Goal: Information Seeking & Learning: Learn about a topic

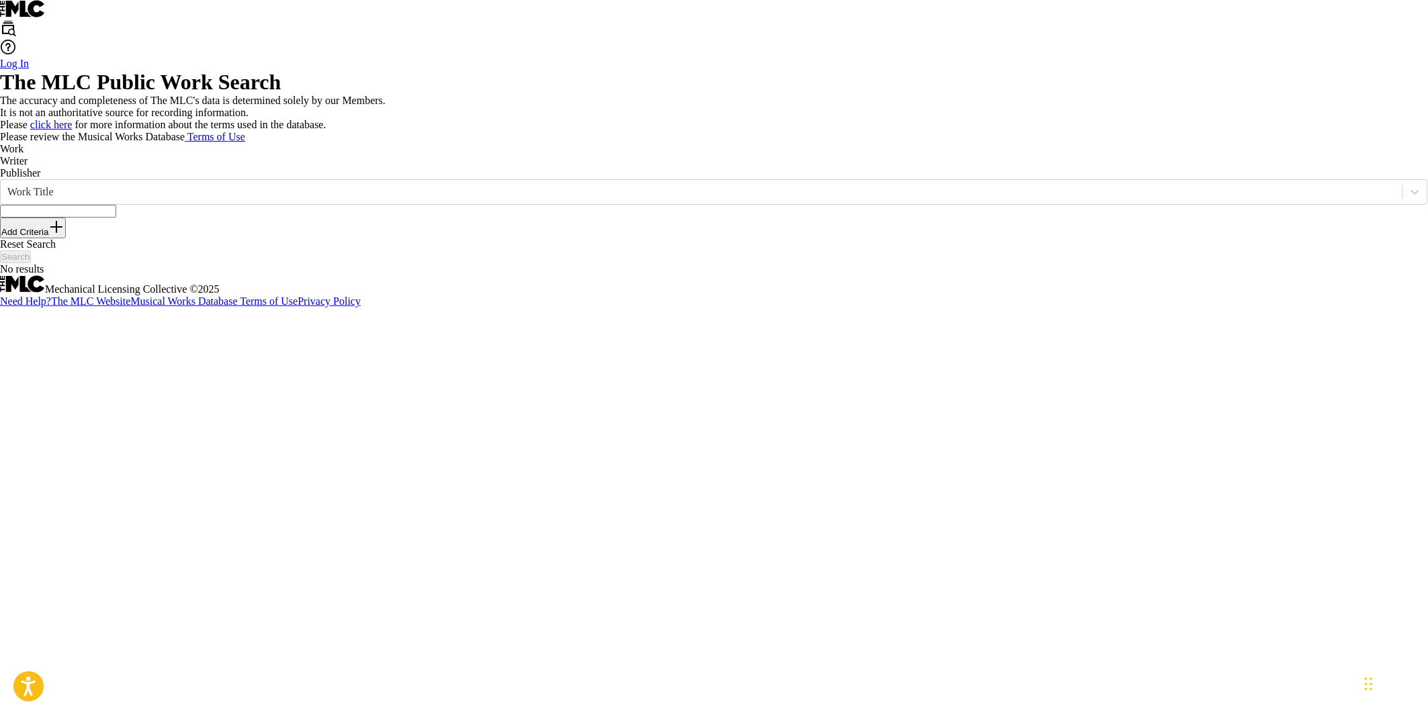
click at [116, 218] on input "Search Form" at bounding box center [58, 211] width 116 height 13
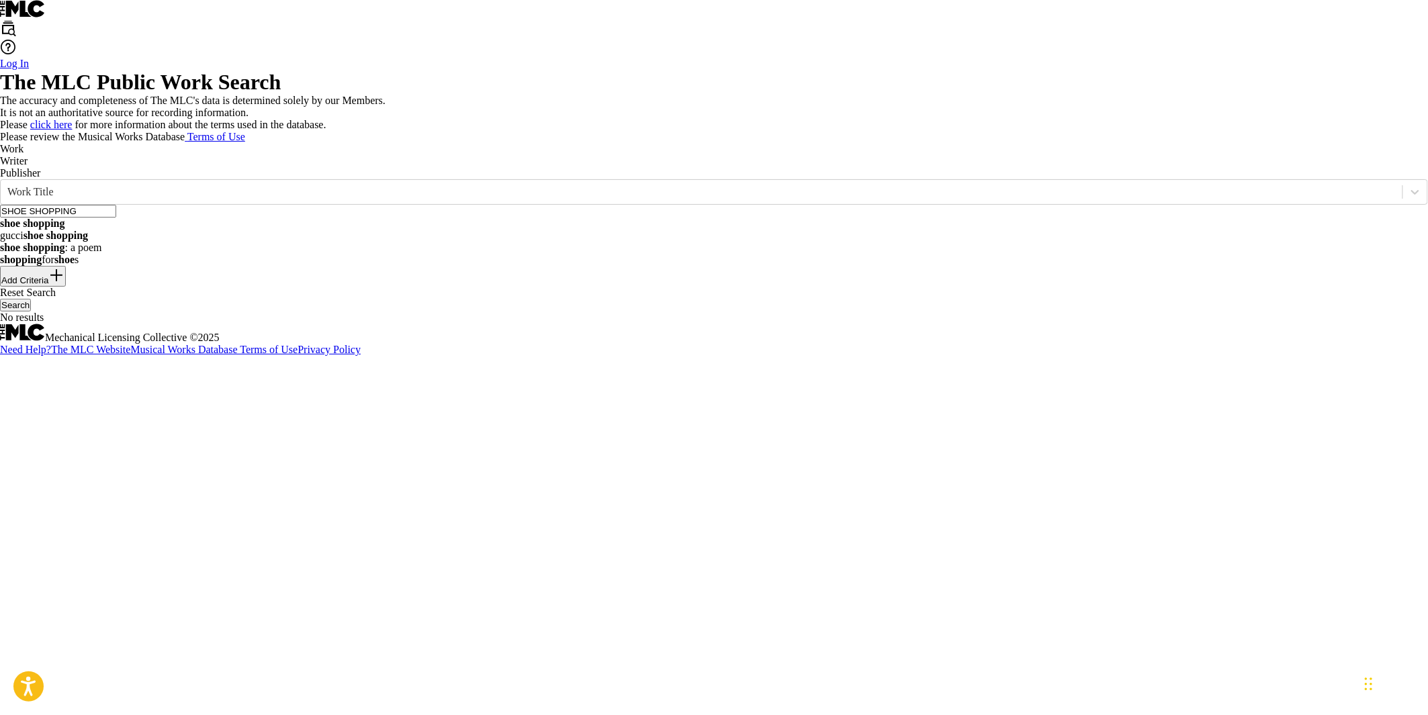
type input "SHOE SHOPPING"
click at [0, 299] on button "Search" at bounding box center [15, 305] width 31 height 13
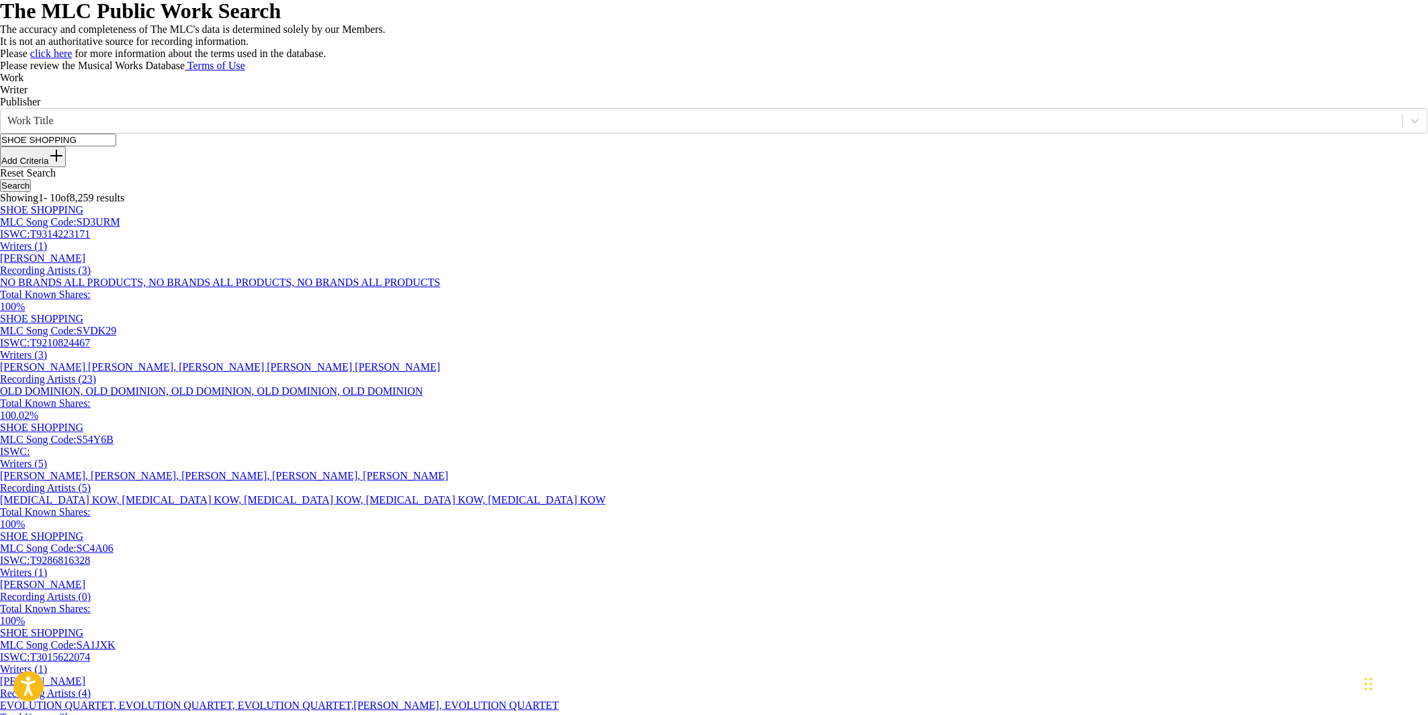
scroll to position [149, 0]
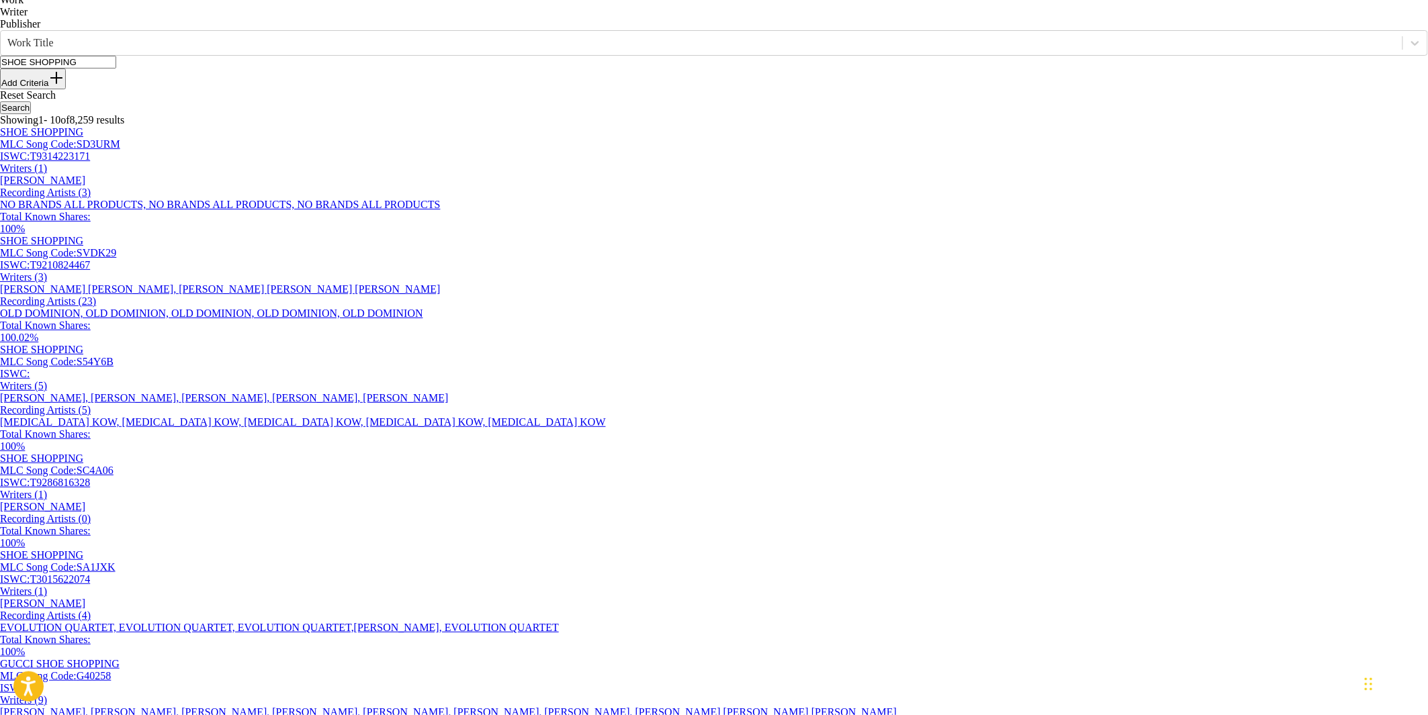
click at [807, 296] on div "LUKE ROBERT LAIRD, SHANE LAMAR MCANALLY, MATTHEW THOMAS RAMSEY" at bounding box center [714, 289] width 1428 height 12
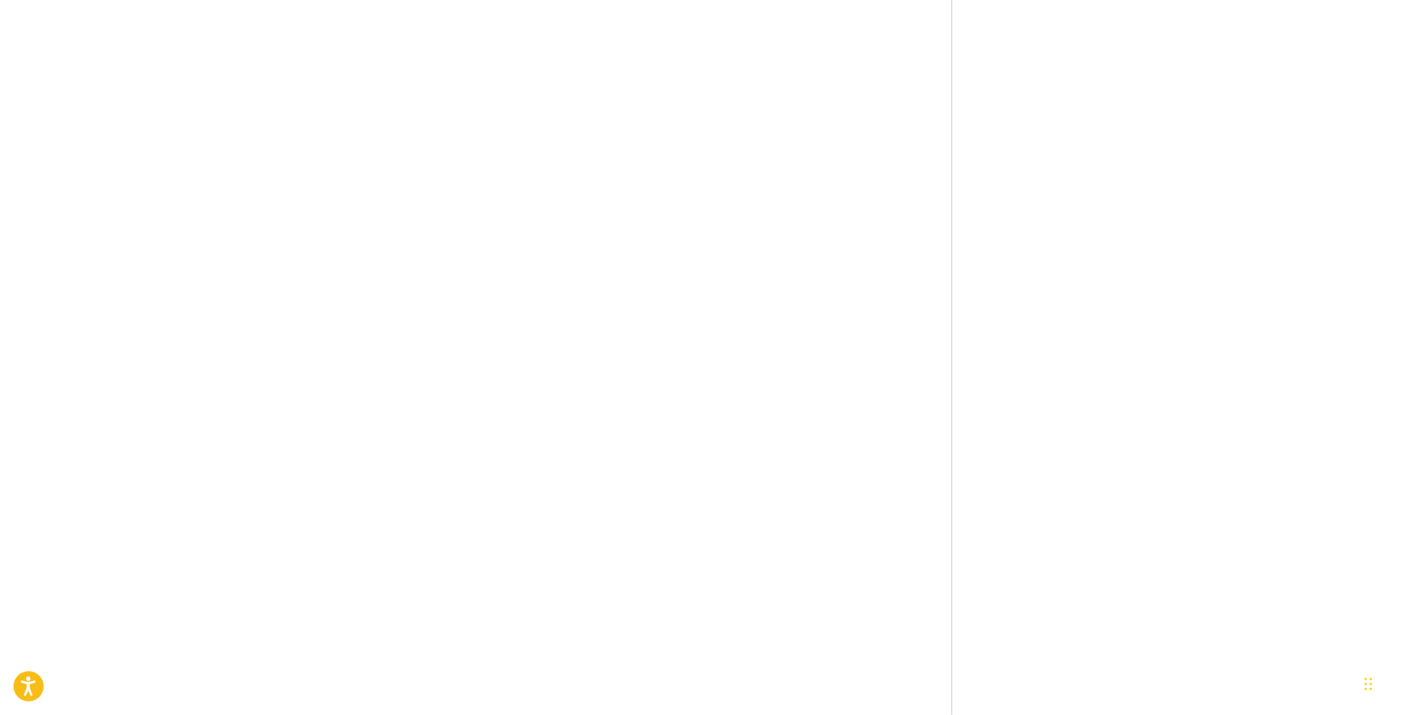
scroll to position [746, 0]
